Goal: Information Seeking & Learning: Learn about a topic

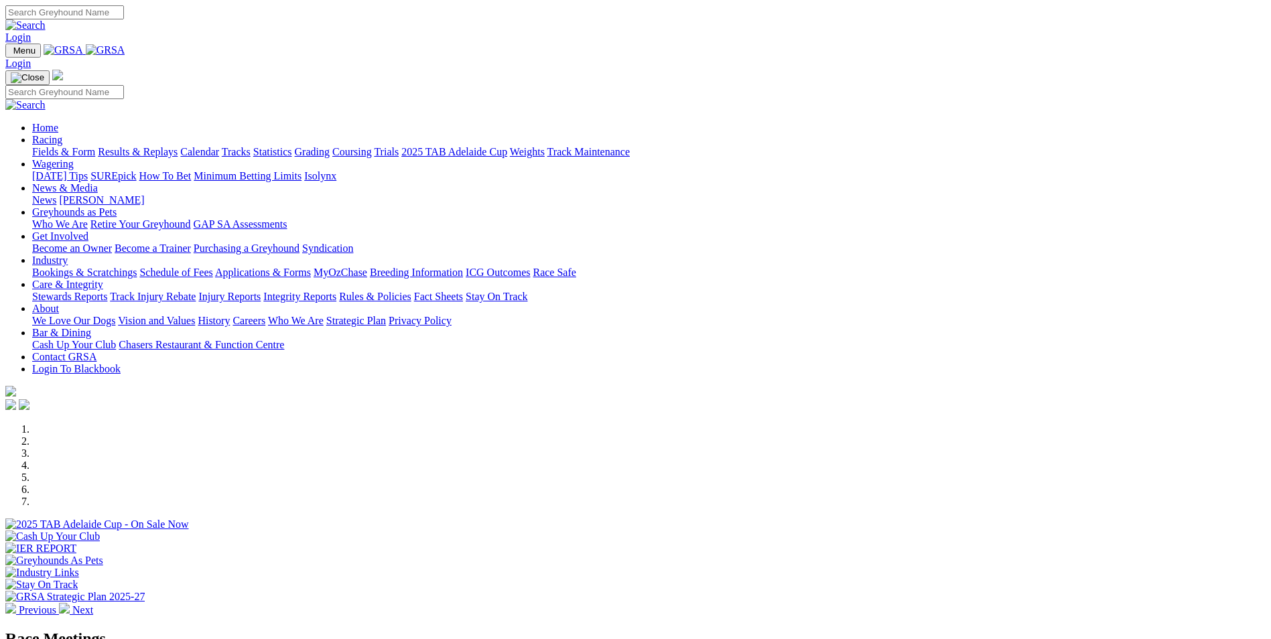
scroll to position [335, 0]
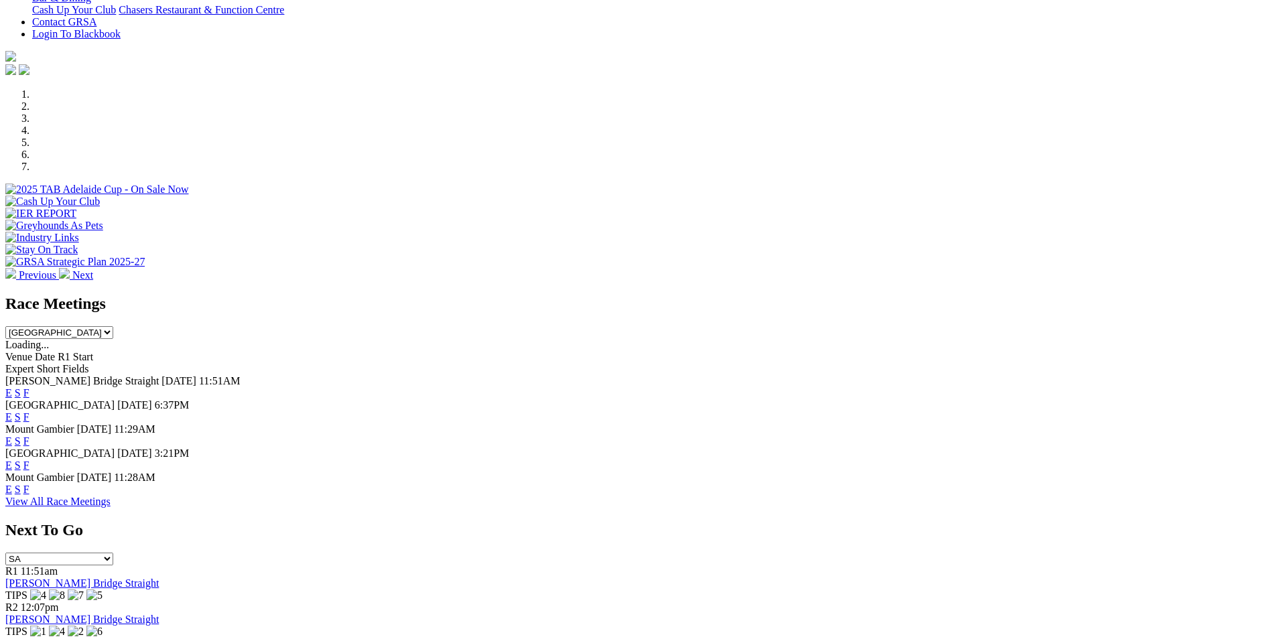
click at [29, 484] on link "F" at bounding box center [26, 489] width 6 height 11
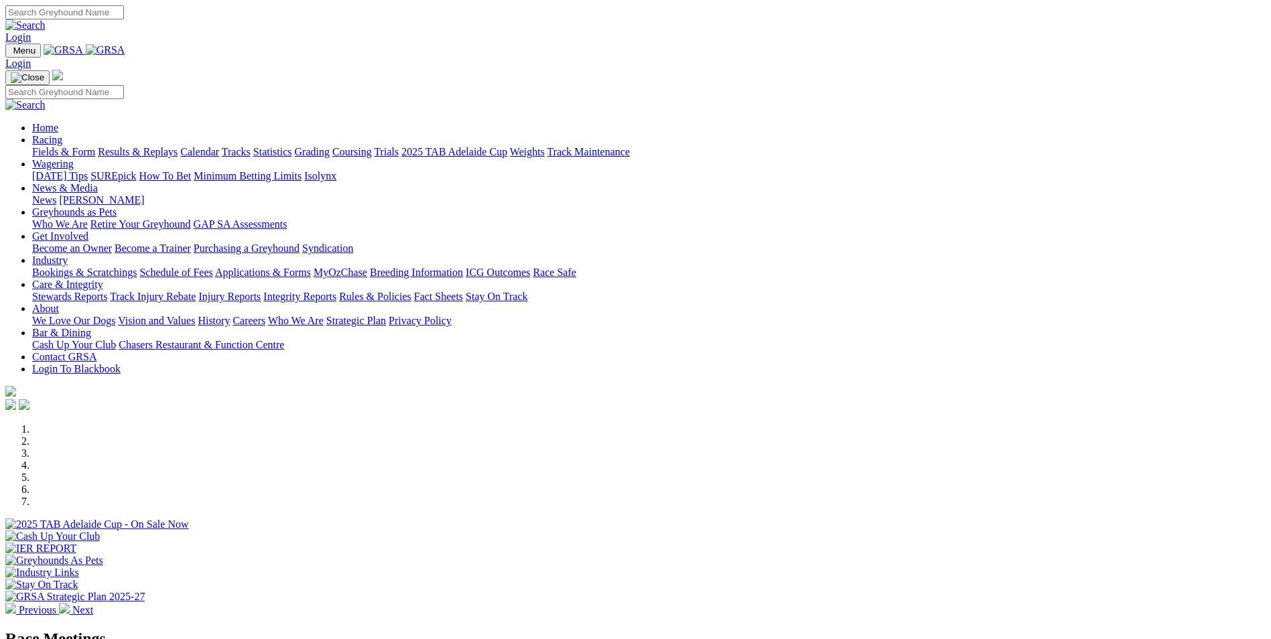
scroll to position [335, 0]
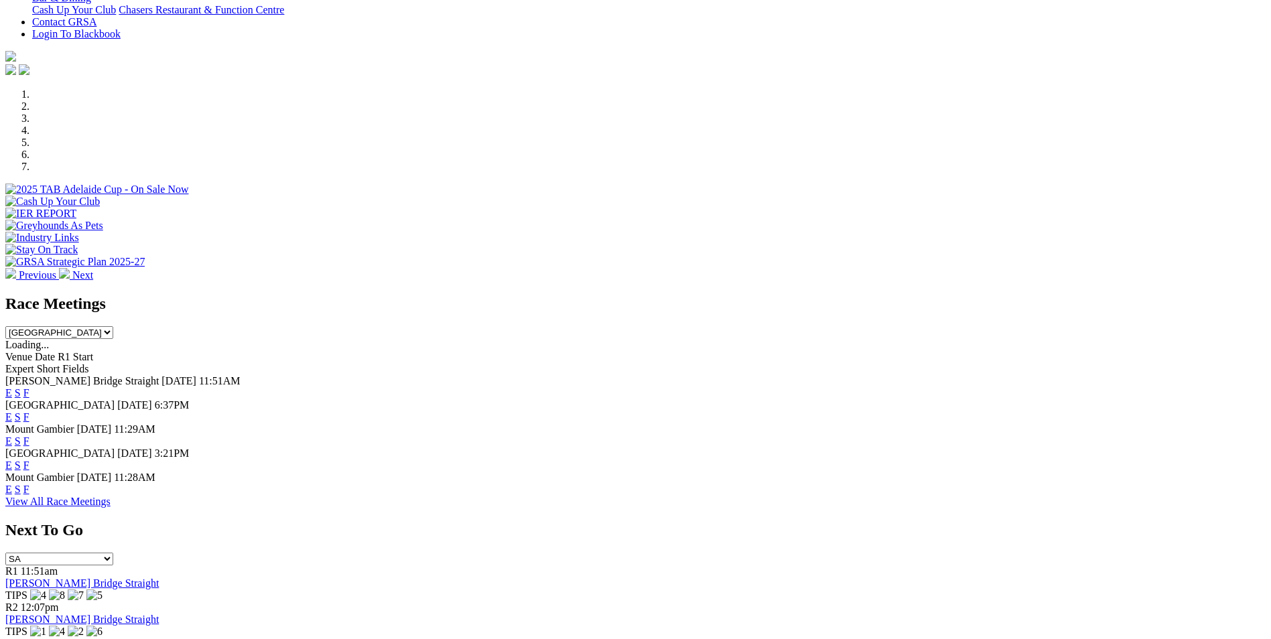
click at [12, 484] on link "E" at bounding box center [8, 489] width 7 height 11
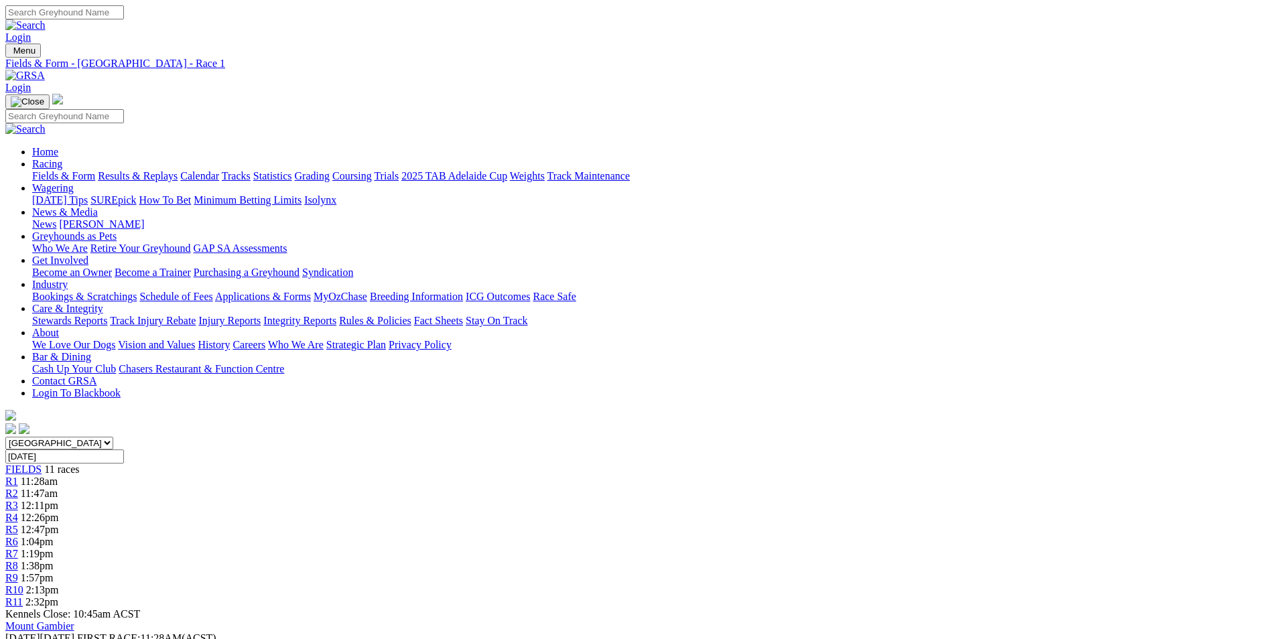
click at [18, 488] on span "R2" at bounding box center [11, 493] width 13 height 11
click at [18, 500] on span "R3" at bounding box center [11, 505] width 13 height 11
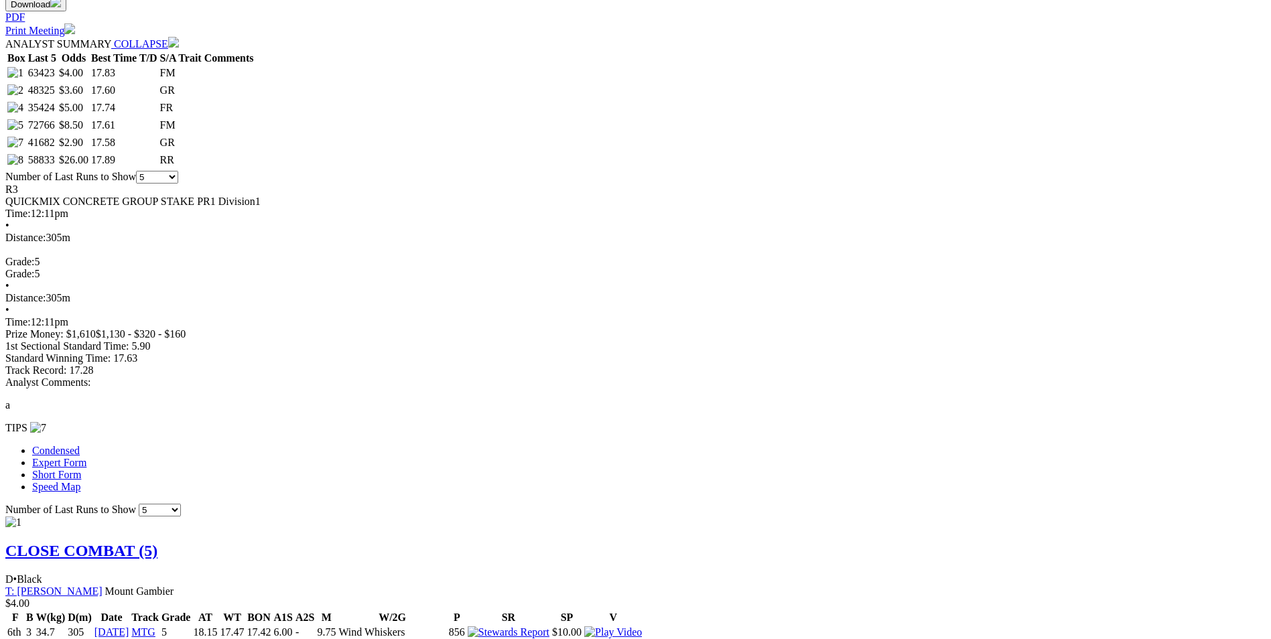
scroll to position [670, 0]
